Goal: Download file/media

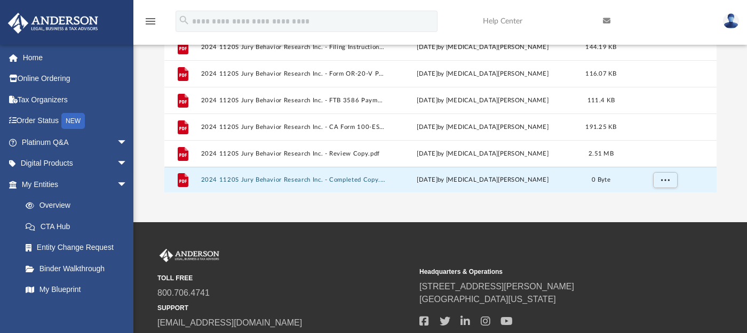
scroll to position [200, 0]
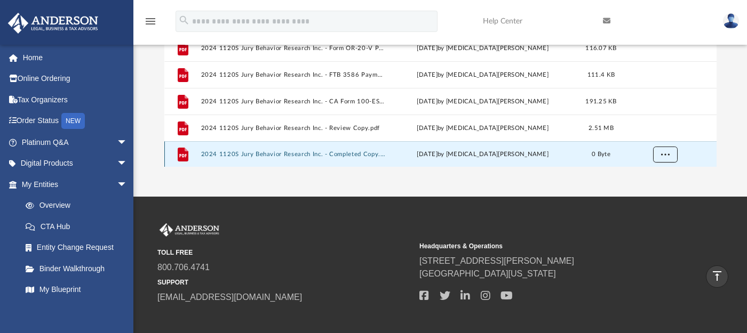
click at [668, 155] on span "More options" at bounding box center [664, 154] width 9 height 6
click at [660, 132] on li "Download" at bounding box center [655, 131] width 31 height 11
click at [659, 150] on button "More options" at bounding box center [664, 155] width 25 height 16
click at [533, 151] on div "[DATE] by [MEDICAL_DATA][PERSON_NAME]" at bounding box center [482, 155] width 185 height 10
click at [489, 153] on div "[DATE] by [MEDICAL_DATA][PERSON_NAME]" at bounding box center [482, 155] width 185 height 10
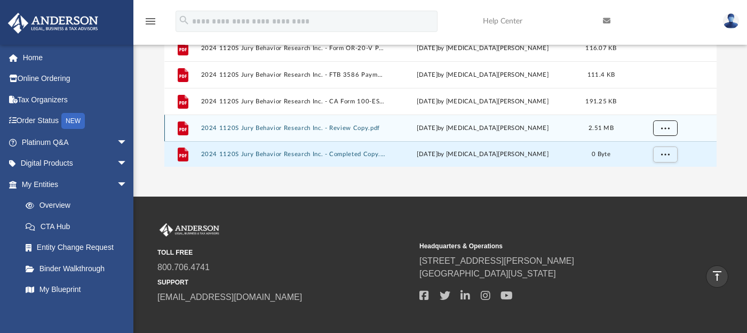
click at [668, 127] on span "More options" at bounding box center [664, 128] width 9 height 6
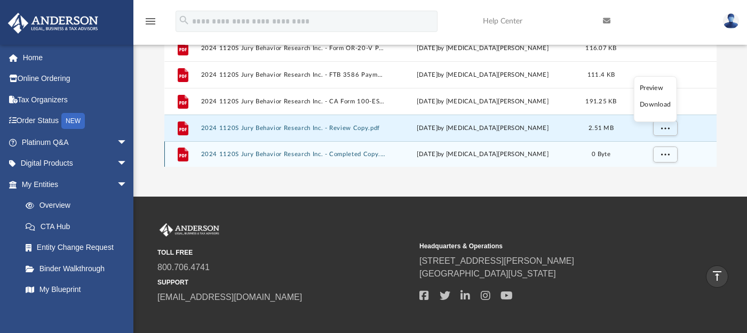
click at [242, 151] on button "2024 1120S Jury Behavior Research Inc. - Completed Copy.pdf" at bounding box center [293, 154] width 185 height 7
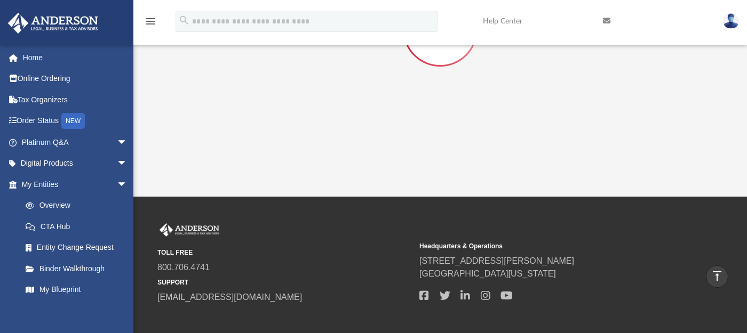
scroll to position [63, 0]
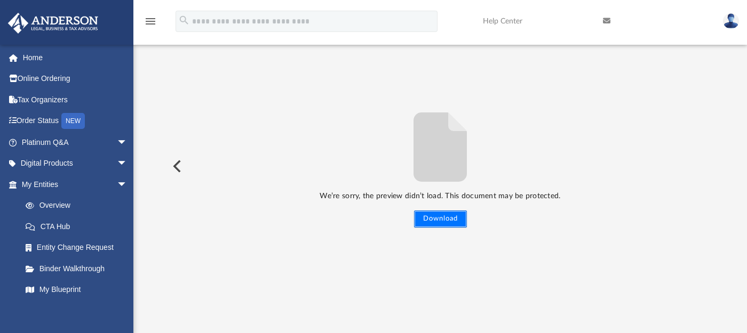
click at [439, 219] on button "Download" at bounding box center [440, 219] width 53 height 17
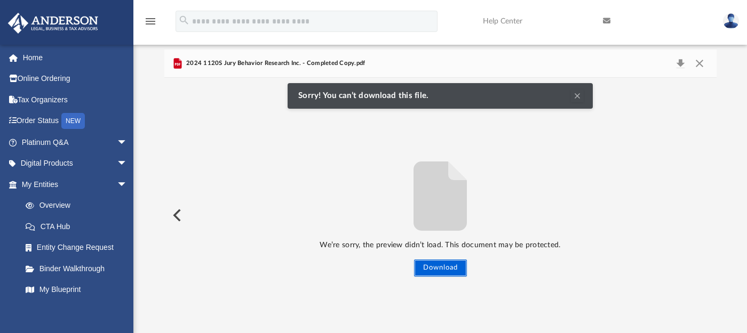
scroll to position [0, 0]
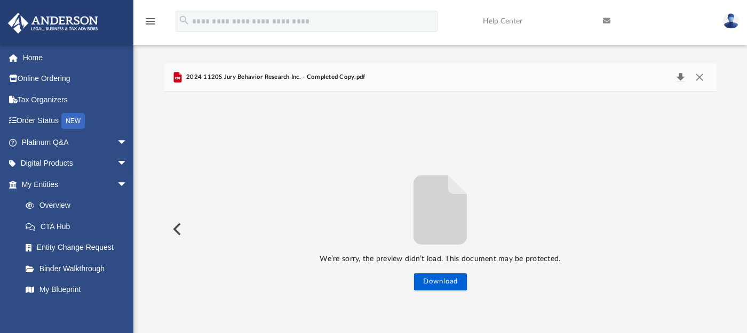
click at [680, 76] on button "Download" at bounding box center [680, 77] width 19 height 15
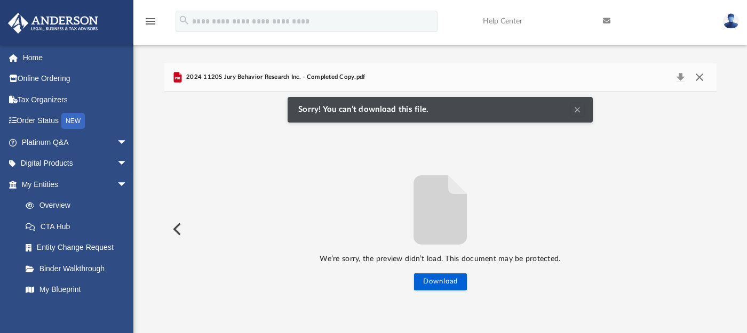
click at [698, 78] on button "Close" at bounding box center [699, 77] width 19 height 15
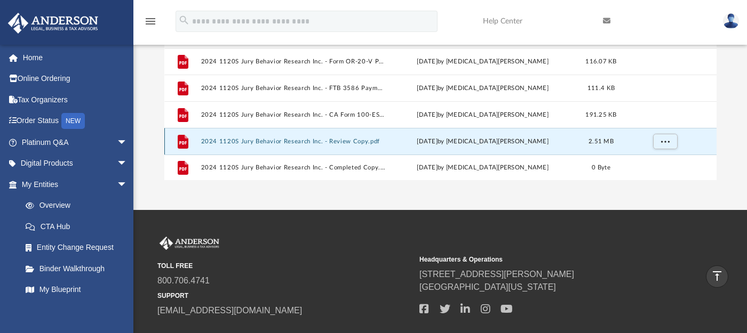
click at [369, 139] on button "2024 1120S Jury Behavior Research Inc. - Review Copy.pdf" at bounding box center [293, 141] width 185 height 7
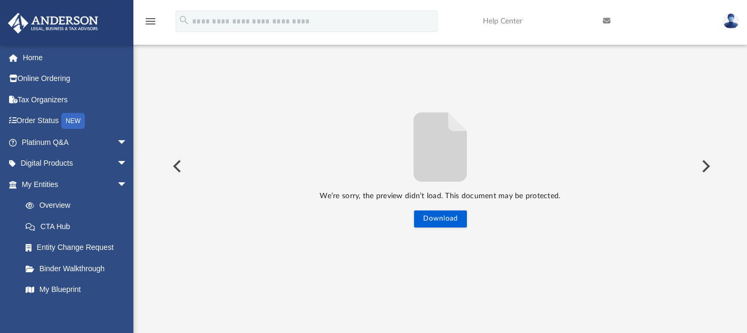
click at [177, 166] on button "Preview" at bounding box center [175, 166] width 23 height 30
click at [180, 164] on button "Preview" at bounding box center [175, 166] width 23 height 30
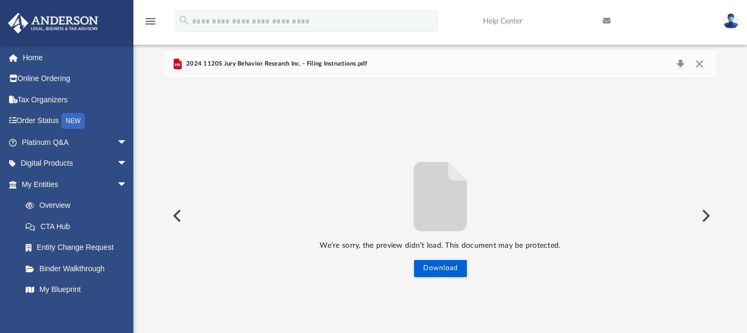
scroll to position [0, 0]
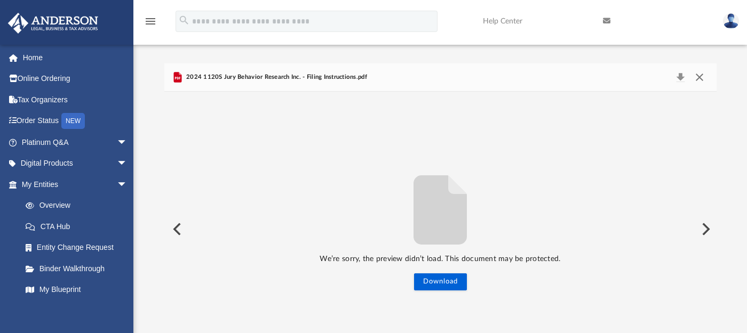
click at [702, 77] on button "Close" at bounding box center [699, 77] width 19 height 15
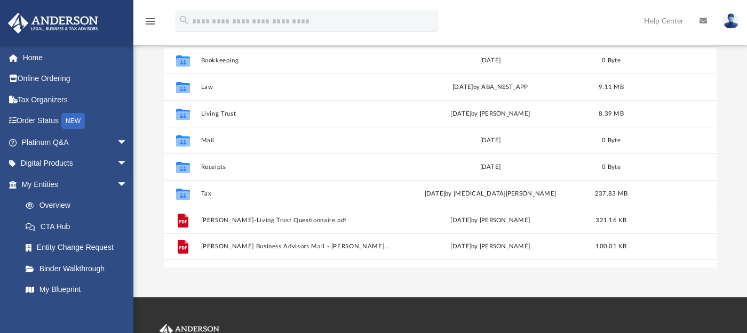
scroll to position [93, 0]
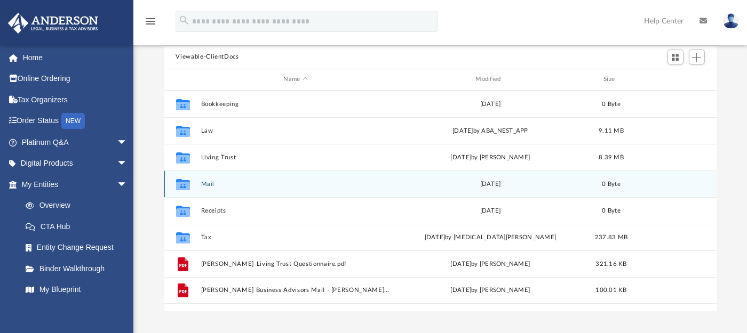
click at [211, 183] on button "Mail" at bounding box center [296, 183] width 190 height 7
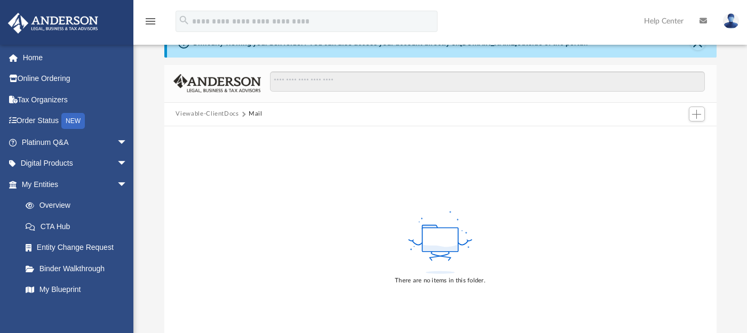
scroll to position [0, 0]
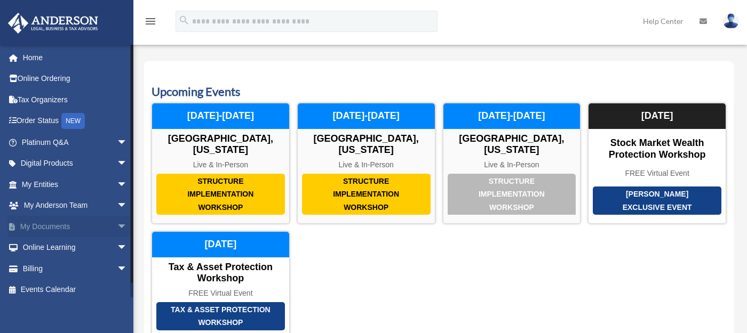
click at [117, 225] on span "arrow_drop_down" at bounding box center [127, 227] width 21 height 22
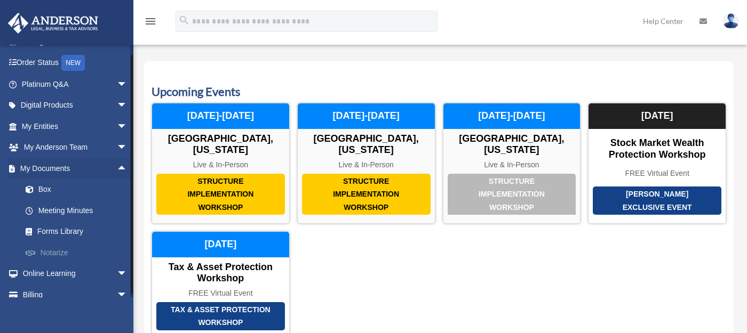
scroll to position [66, 0]
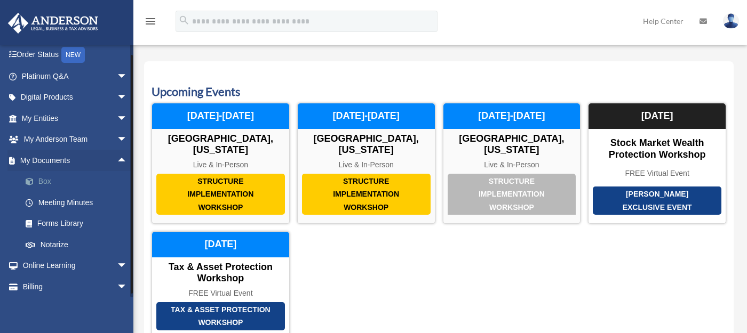
click at [46, 180] on link "Box" at bounding box center [79, 181] width 129 height 21
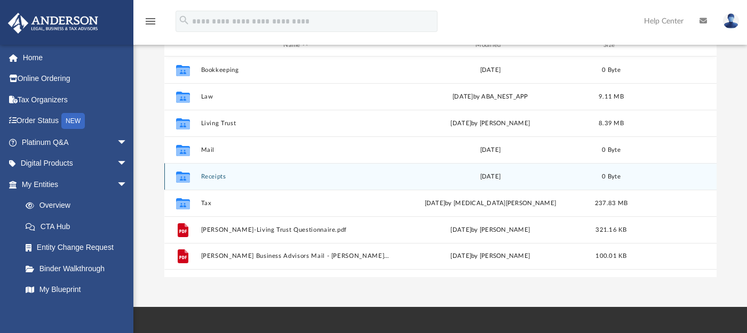
scroll to position [133, 0]
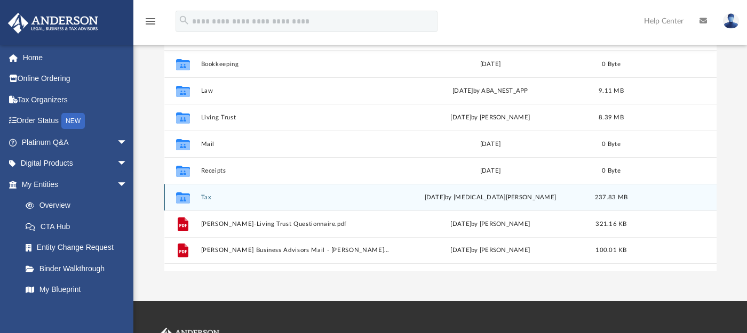
click at [206, 194] on button "Tax" at bounding box center [296, 197] width 190 height 7
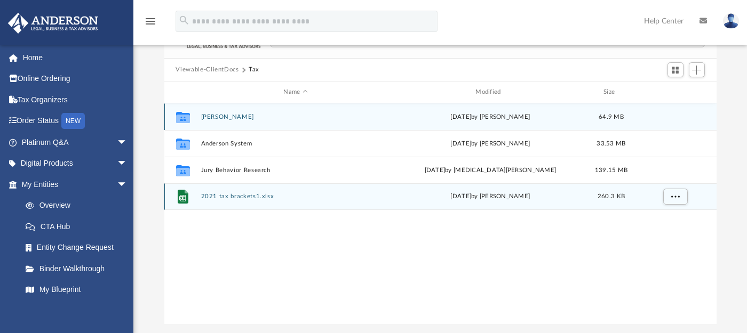
scroll to position [66, 0]
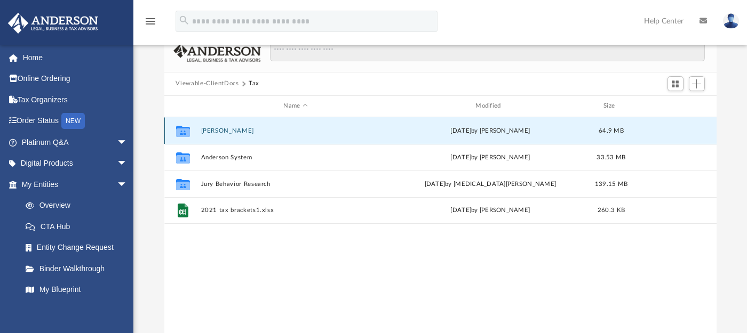
click at [238, 129] on button "[PERSON_NAME]" at bounding box center [296, 130] width 190 height 7
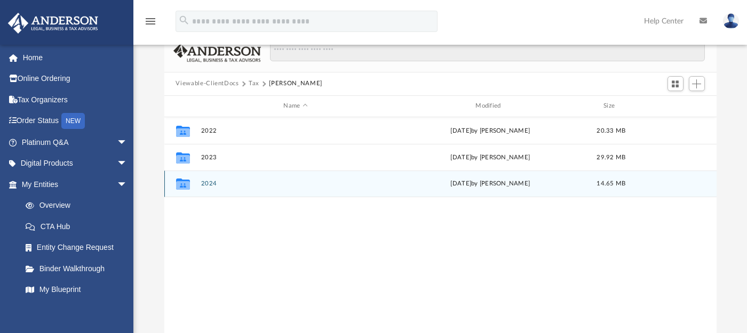
click at [214, 181] on button "2024" at bounding box center [296, 183] width 190 height 7
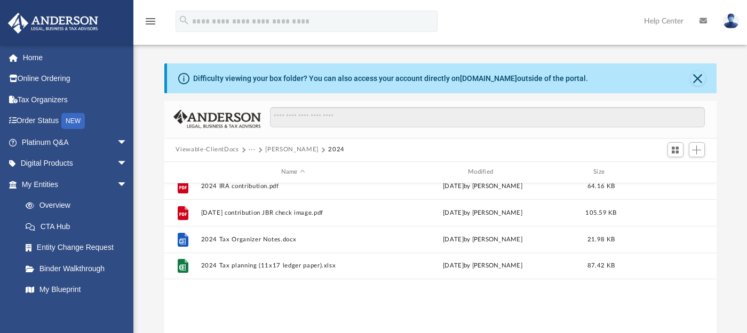
scroll to position [0, 0]
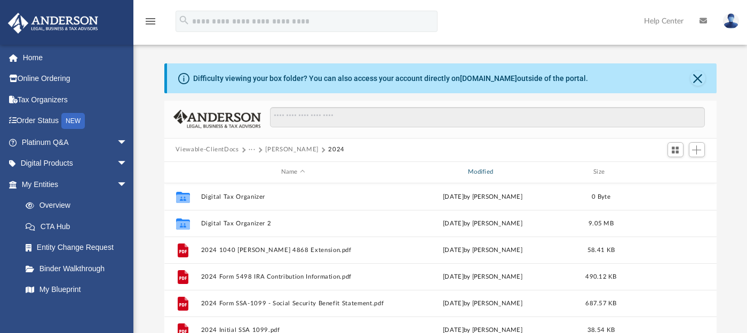
click at [491, 171] on div "Modified" at bounding box center [482, 172] width 185 height 10
click at [546, 37] on div "menu search Site Menu add aabbott@jurybehavior.com My Profile Reset Password Lo…" at bounding box center [373, 26] width 731 height 36
click at [700, 79] on button "Close" at bounding box center [697, 78] width 15 height 15
